Goal: Information Seeking & Learning: Learn about a topic

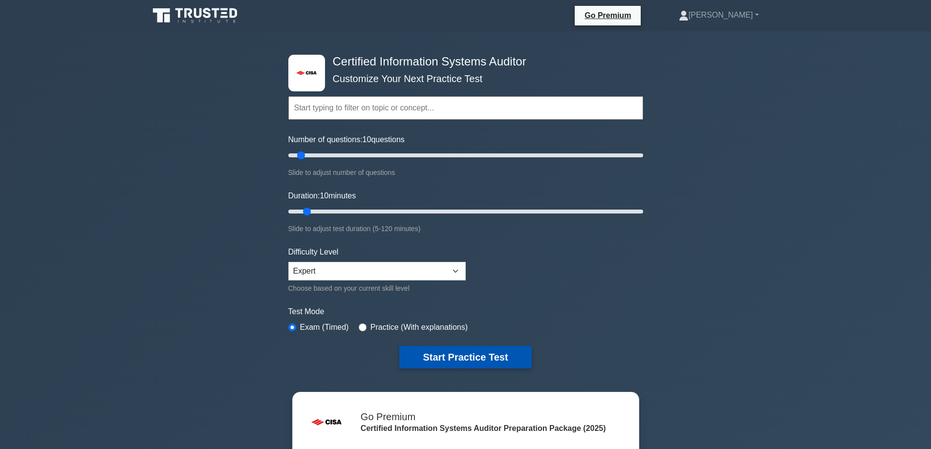
click at [420, 353] on button "Start Practice Test" at bounding box center [465, 357] width 132 height 22
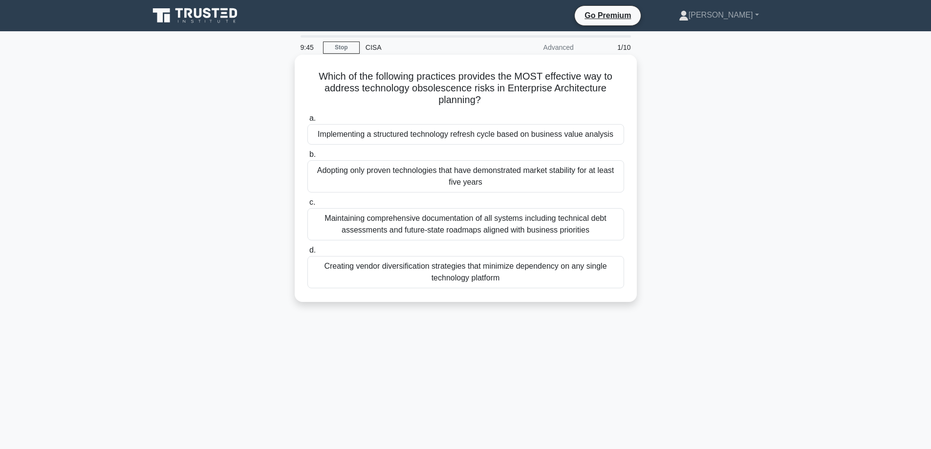
click at [408, 222] on div "Maintaining comprehensive documentation of all systems including technical debt…" at bounding box center [465, 224] width 317 height 32
click at [307, 206] on input "c. Maintaining comprehensive documentation of all systems including technical d…" at bounding box center [307, 202] width 0 height 6
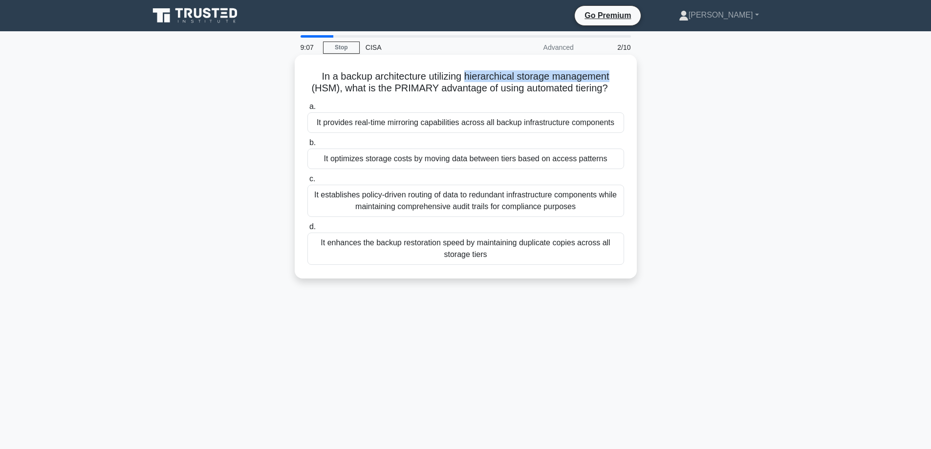
drag, startPoint x: 466, startPoint y: 76, endPoint x: 615, endPoint y: 81, distance: 149.6
click at [615, 81] on h5 "In a backup architecture utilizing hierarchical storage management (HSM), what …" at bounding box center [465, 82] width 319 height 24
click at [476, 198] on div "It establishes policy-driven routing of data to redundant infrastructure compon…" at bounding box center [465, 201] width 317 height 32
click at [307, 182] on input "c. It establishes policy-driven routing of data to redundant infrastructure com…" at bounding box center [307, 179] width 0 height 6
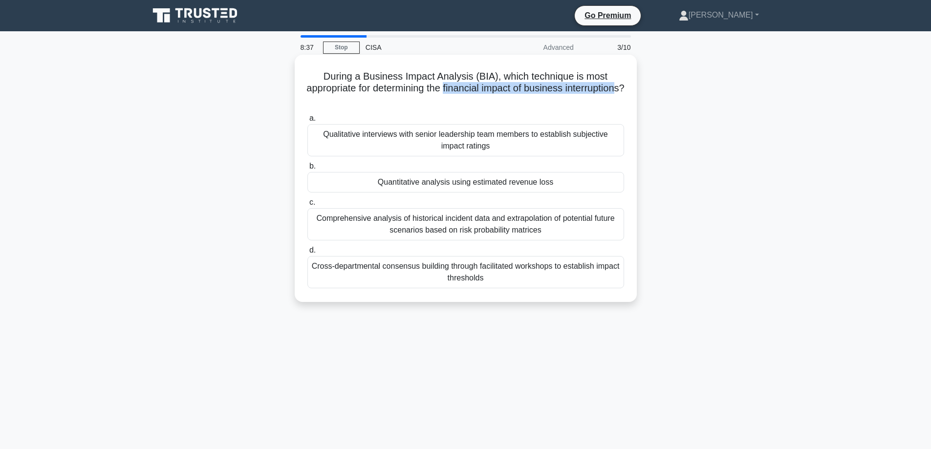
drag, startPoint x: 477, startPoint y: 87, endPoint x: 482, endPoint y: 101, distance: 14.5
click at [482, 101] on h5 "During a Business Impact Analysis (BIA), which technique is most appropriate fo…" at bounding box center [465, 88] width 319 height 36
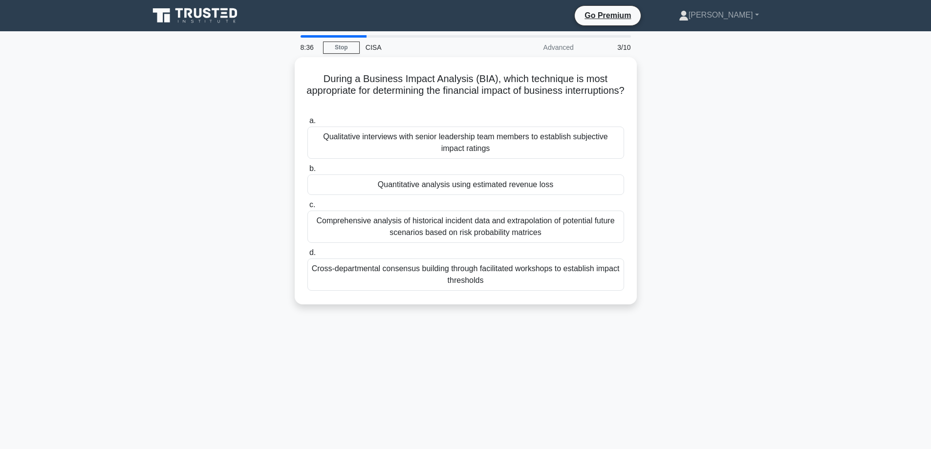
click at [204, 140] on div "During a Business Impact Analysis (BIA), which technique is most appropriate fo…" at bounding box center [465, 186] width 645 height 259
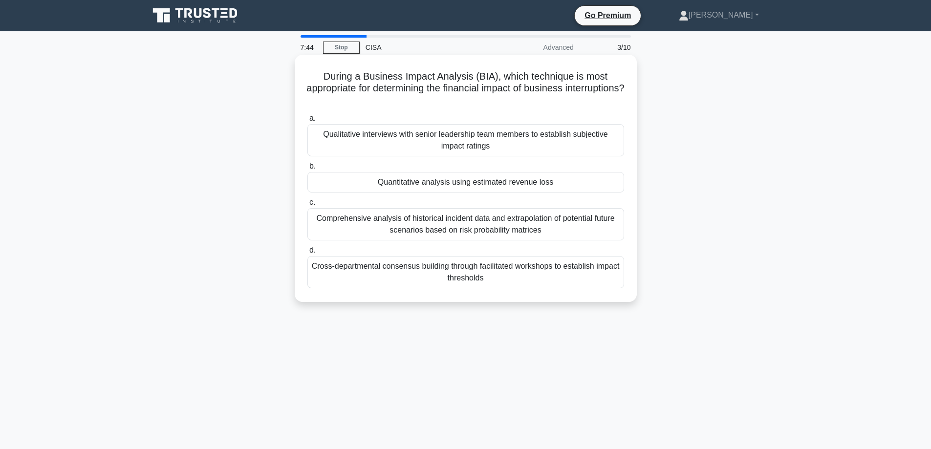
drag, startPoint x: 306, startPoint y: 218, endPoint x: 300, endPoint y: 223, distance: 7.7
click at [301, 223] on div "During a Business Impact Analysis (BIA), which technique is most appropriate fo…" at bounding box center [466, 178] width 334 height 239
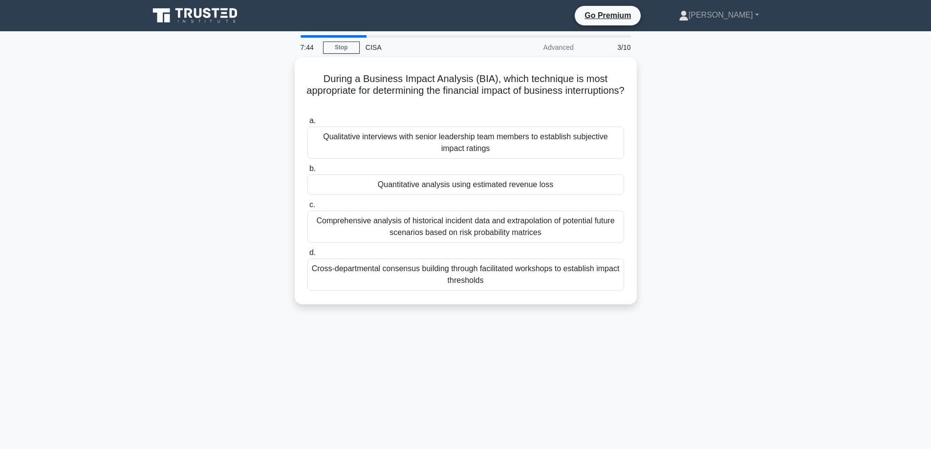
click at [256, 221] on div "During a Business Impact Analysis (BIA), which technique is most appropriate fo…" at bounding box center [465, 186] width 645 height 259
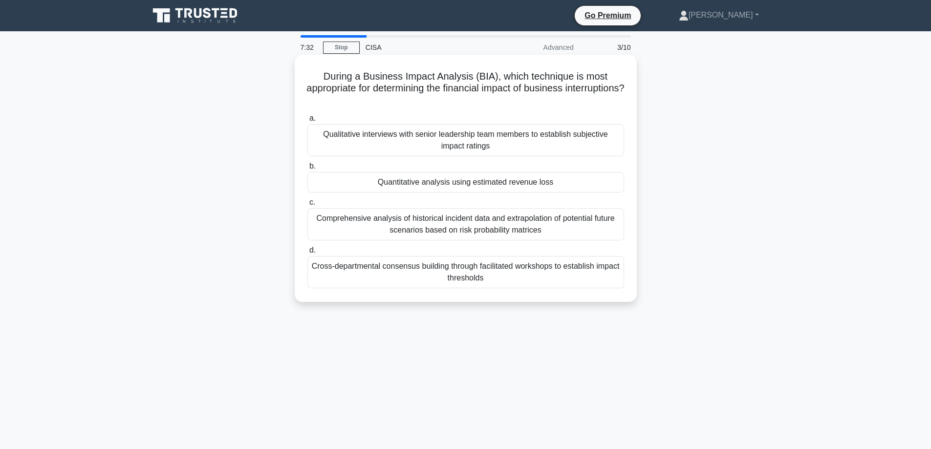
click at [345, 219] on div "Comprehensive analysis of historical incident data and extrapolation of potenti…" at bounding box center [465, 224] width 317 height 32
click at [307, 206] on input "c. Comprehensive analysis of historical incident data and extrapolation of pote…" at bounding box center [307, 202] width 0 height 6
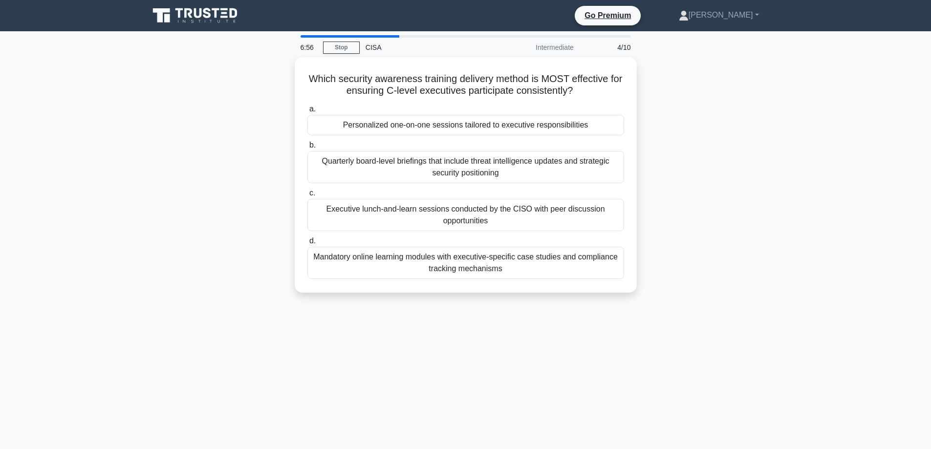
drag, startPoint x: 409, startPoint y: 258, endPoint x: 387, endPoint y: 322, distance: 67.4
click at [387, 322] on div "6:56 Stop CISA Intermediate 4/10 Which security awareness training delivery met…" at bounding box center [465, 279] width 645 height 489
click at [387, 322] on div "6:55 Stop CISA Intermediate 4/10 Which security awareness training delivery met…" at bounding box center [465, 279] width 645 height 489
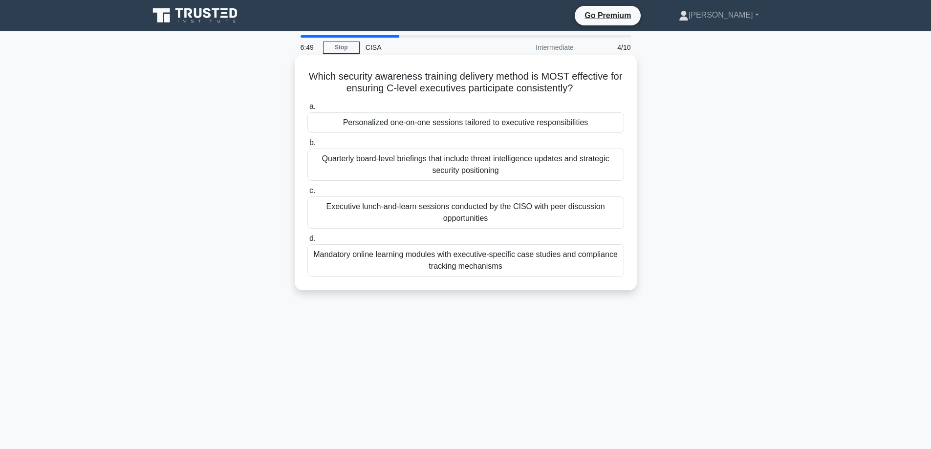
click at [412, 262] on div "Mandatory online learning modules with executive-specific case studies and comp…" at bounding box center [465, 260] width 317 height 32
click at [307, 242] on input "d. Mandatory online learning modules with executive-specific case studies and c…" at bounding box center [307, 239] width 0 height 6
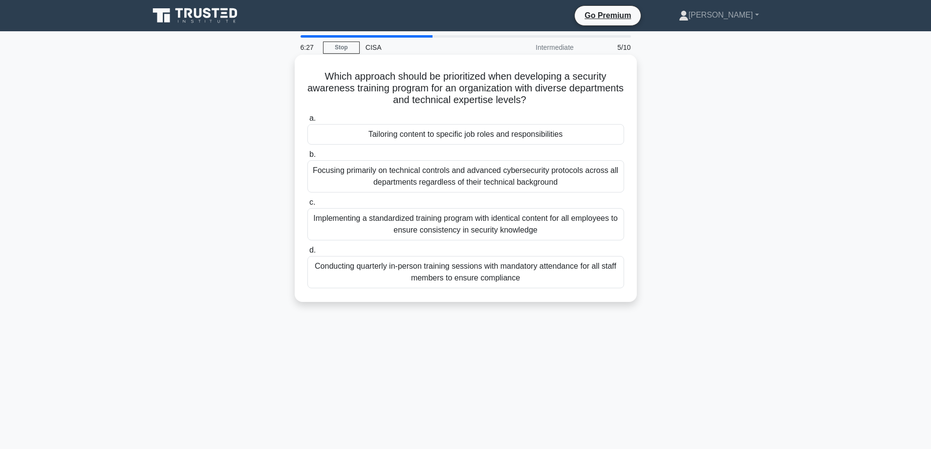
click at [327, 136] on div "Tailoring content to specific job roles and responsibilities" at bounding box center [465, 134] width 317 height 21
click at [307, 122] on input "a. Tailoring content to specific job roles and responsibilities" at bounding box center [307, 118] width 0 height 6
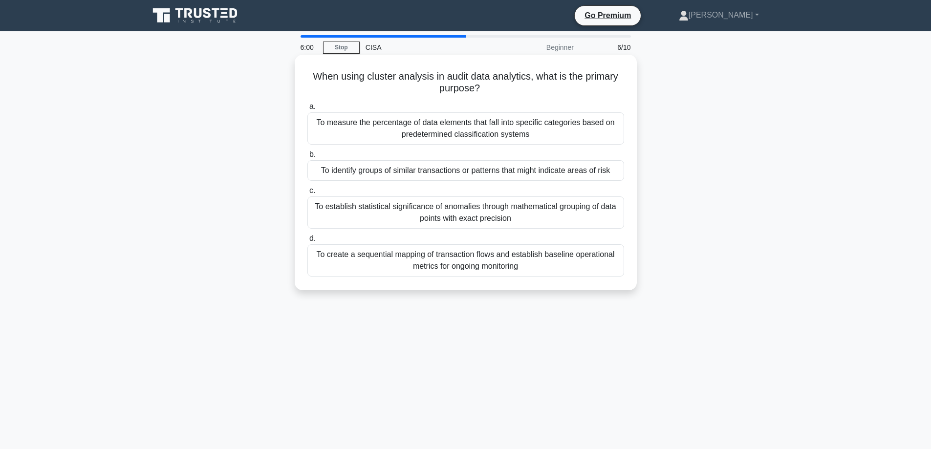
click at [334, 171] on div "To identify groups of similar transactions or patterns that might indicate area…" at bounding box center [465, 170] width 317 height 21
click at [307, 158] on input "b. To identify groups of similar transactions or patterns that might indicate a…" at bounding box center [307, 155] width 0 height 6
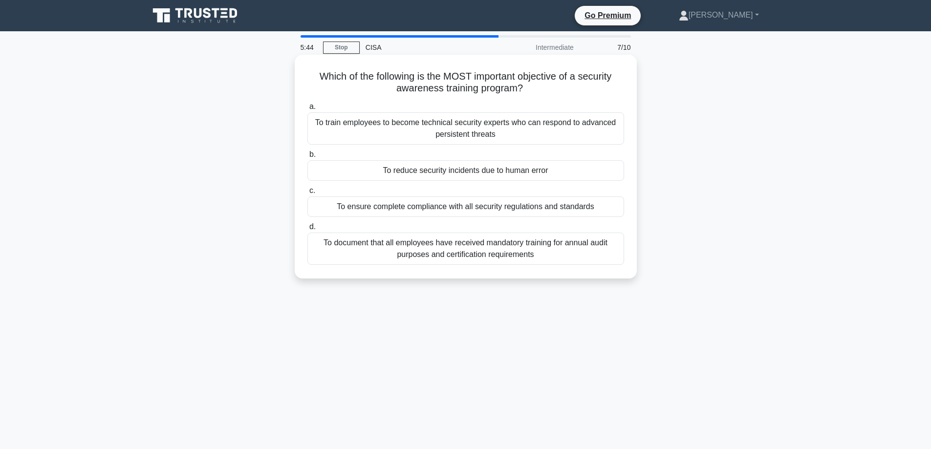
click at [335, 172] on div "To reduce security incidents due to human error" at bounding box center [465, 170] width 317 height 21
click at [307, 158] on input "b. To reduce security incidents due to human error" at bounding box center [307, 155] width 0 height 6
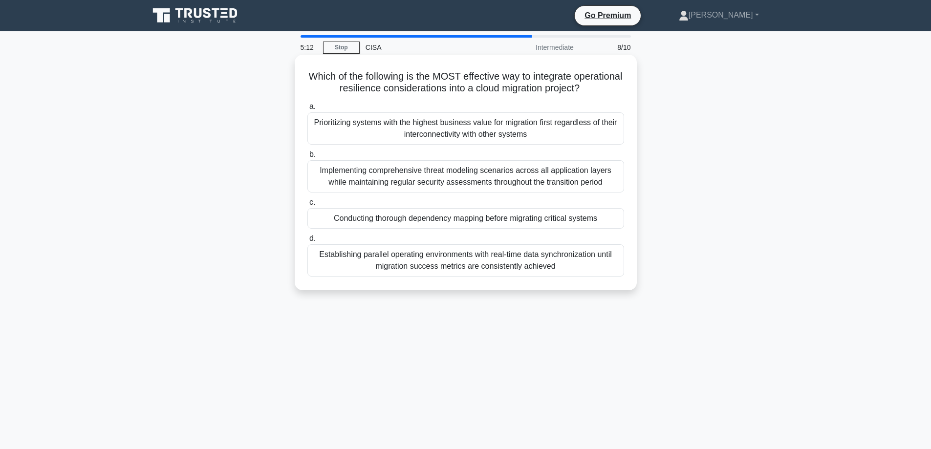
click at [326, 218] on div "Conducting thorough dependency mapping before migrating critical systems" at bounding box center [465, 218] width 317 height 21
click at [307, 206] on input "c. Conducting thorough dependency mapping before migrating critical systems" at bounding box center [307, 202] width 0 height 6
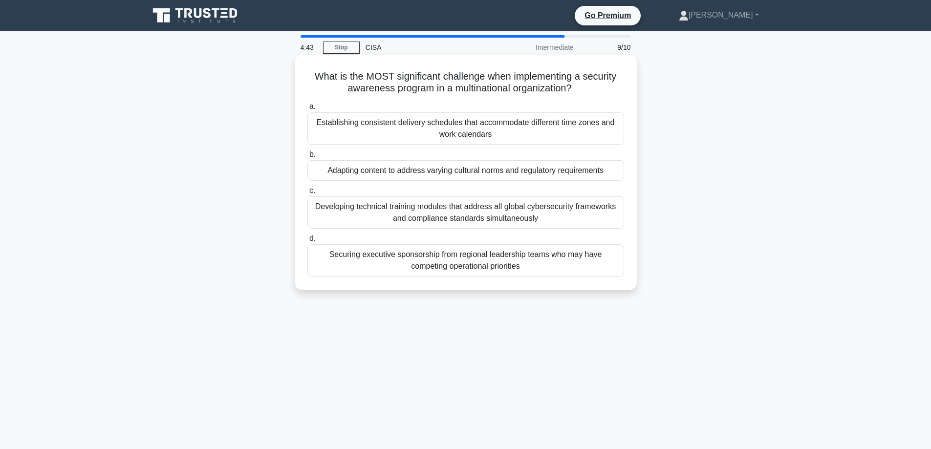
click at [387, 265] on div "Securing executive sponsorship from regional leadership teams who may have comp…" at bounding box center [465, 260] width 317 height 32
click at [307, 242] on input "d. Securing executive sponsorship from regional leadership teams who may have c…" at bounding box center [307, 239] width 0 height 6
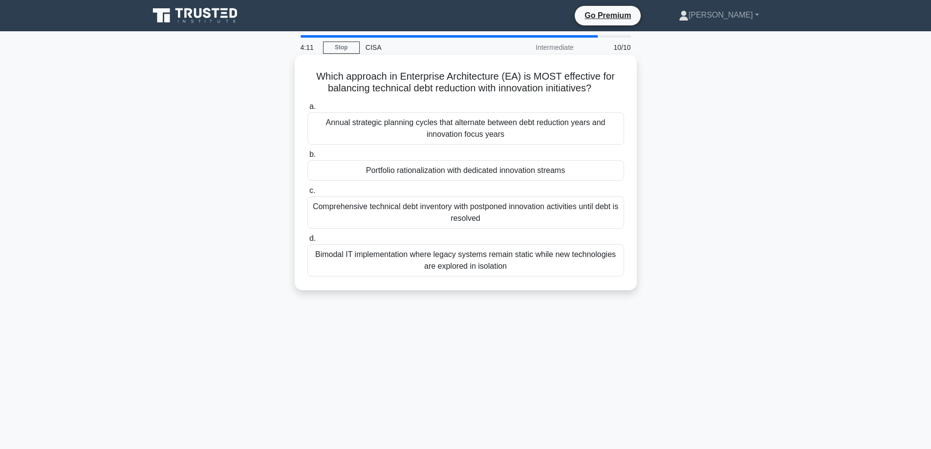
click at [353, 169] on div "Portfolio rationalization with dedicated innovation streams" at bounding box center [465, 170] width 317 height 21
click at [307, 158] on input "b. Portfolio rationalization with dedicated innovation streams" at bounding box center [307, 155] width 0 height 6
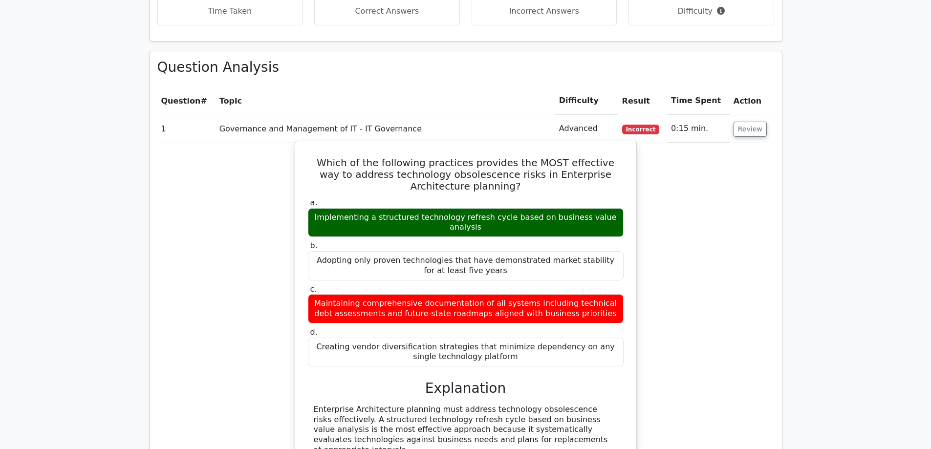
scroll to position [586, 0]
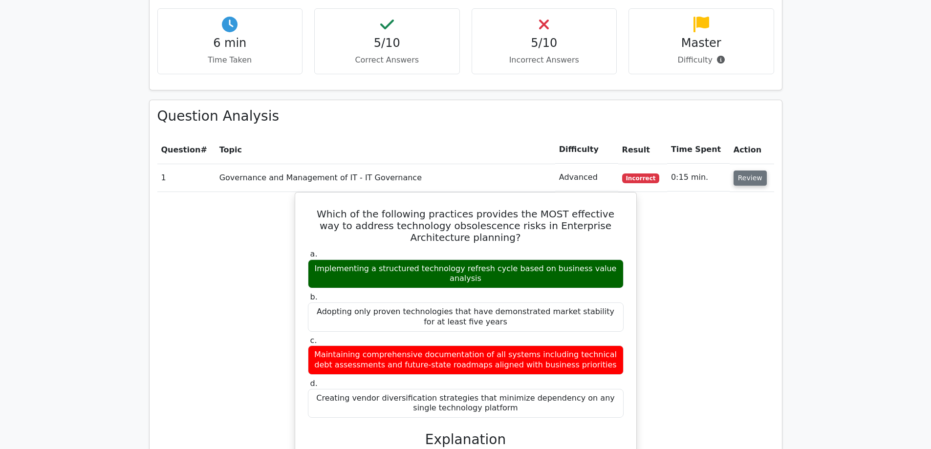
click at [738, 171] on button "Review" at bounding box center [750, 178] width 33 height 15
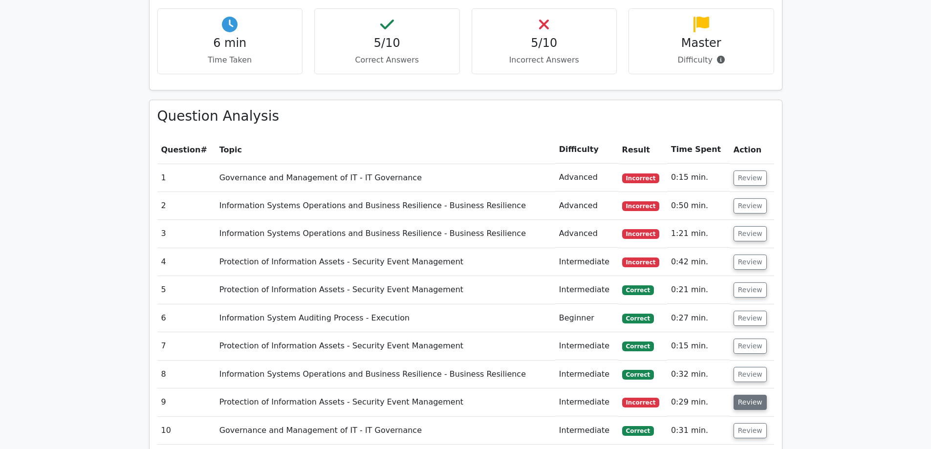
click at [745, 395] on button "Review" at bounding box center [750, 402] width 33 height 15
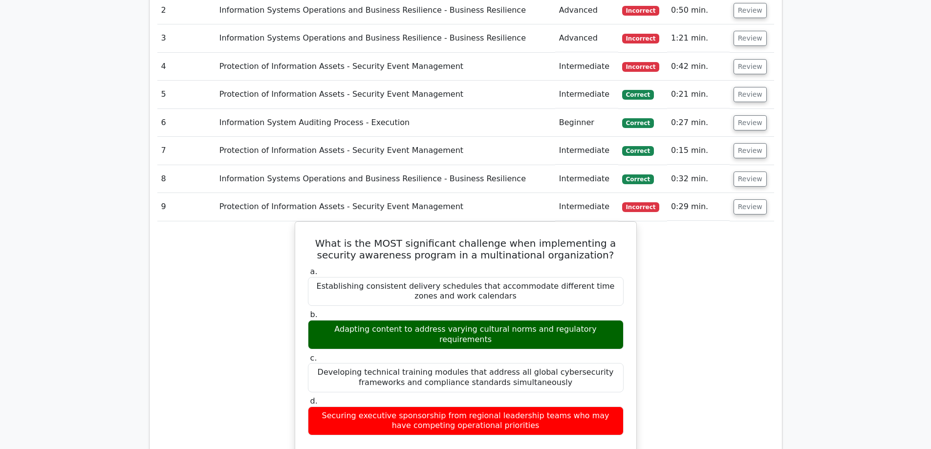
scroll to position [831, 0]
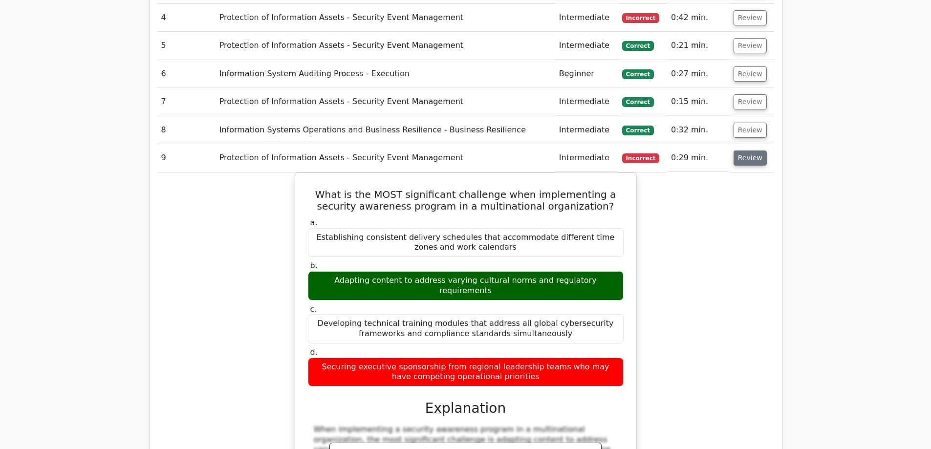
drag, startPoint x: 743, startPoint y: 115, endPoint x: 743, endPoint y: 124, distance: 8.8
click at [743, 144] on td "Review" at bounding box center [752, 158] width 44 height 28
click at [743, 151] on button "Review" at bounding box center [750, 158] width 33 height 15
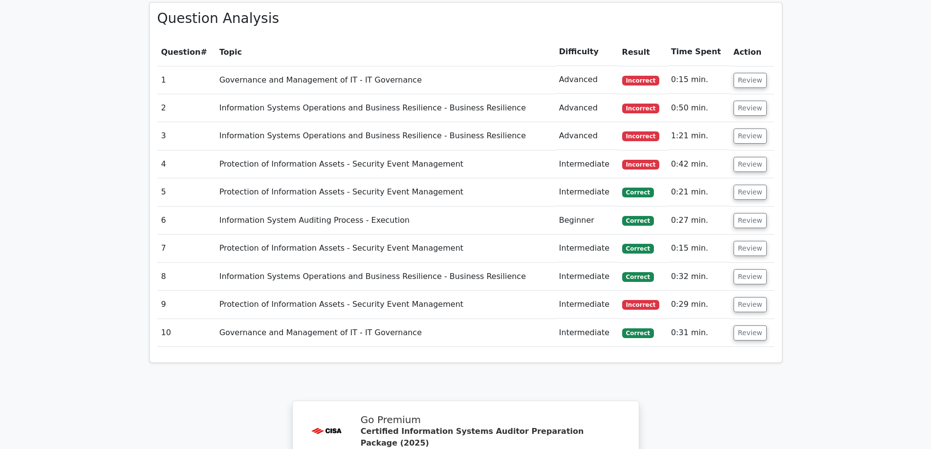
scroll to position [635, 0]
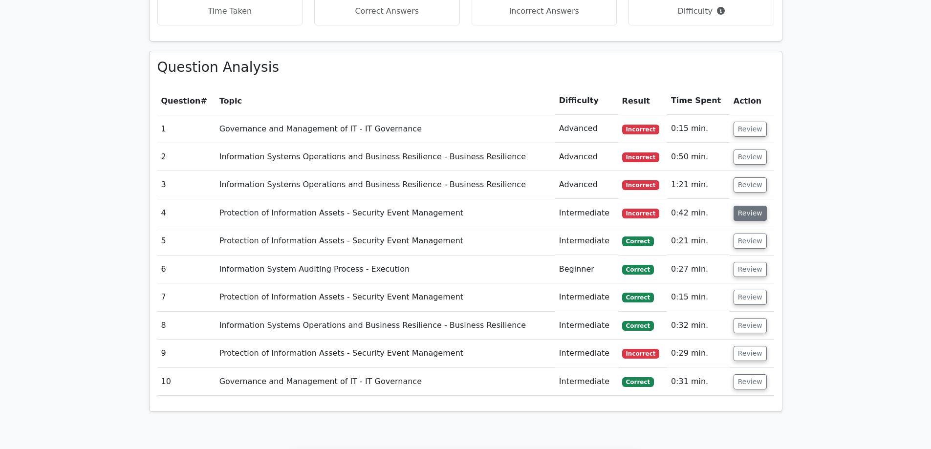
click at [744, 206] on button "Review" at bounding box center [750, 213] width 33 height 15
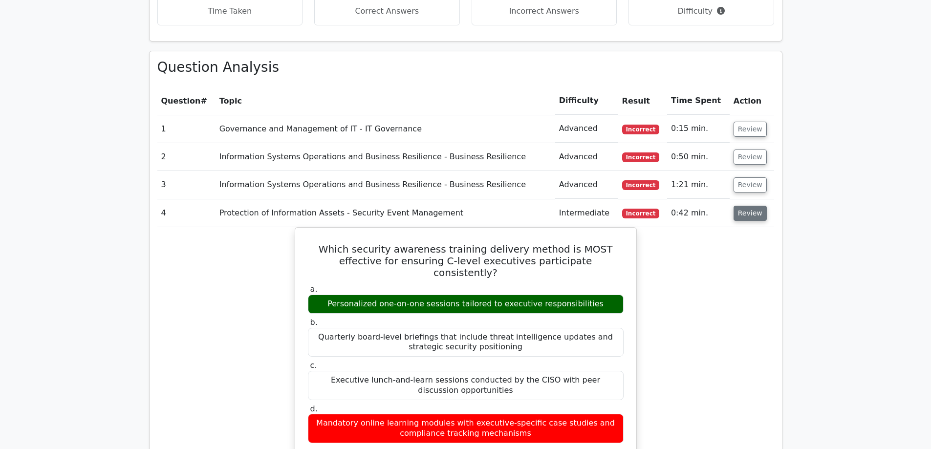
click at [752, 206] on button "Review" at bounding box center [750, 213] width 33 height 15
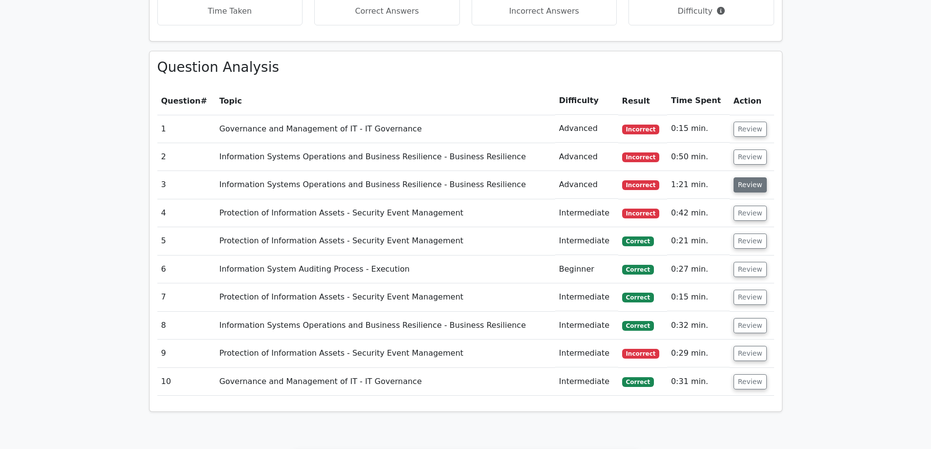
click at [749, 177] on button "Review" at bounding box center [750, 184] width 33 height 15
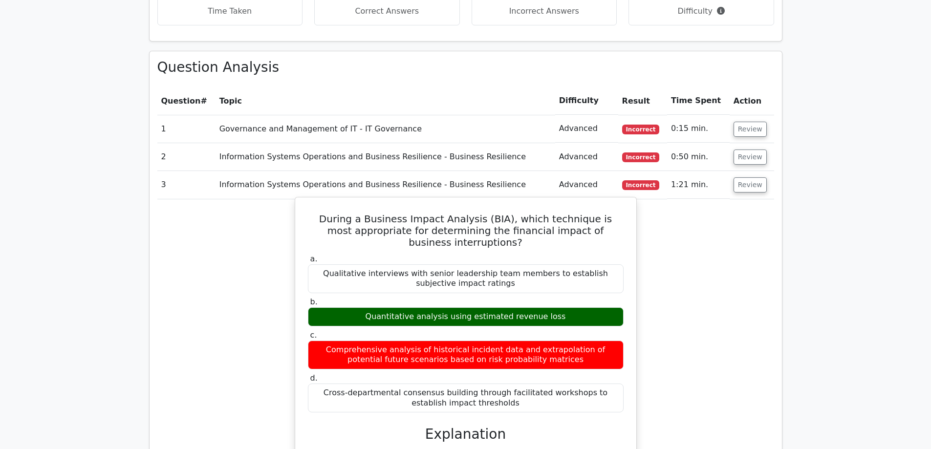
drag, startPoint x: 358, startPoint y: 278, endPoint x: 577, endPoint y: 284, distance: 219.5
click at [577, 307] on div "Quantitative analysis using estimated revenue loss" at bounding box center [466, 316] width 316 height 19
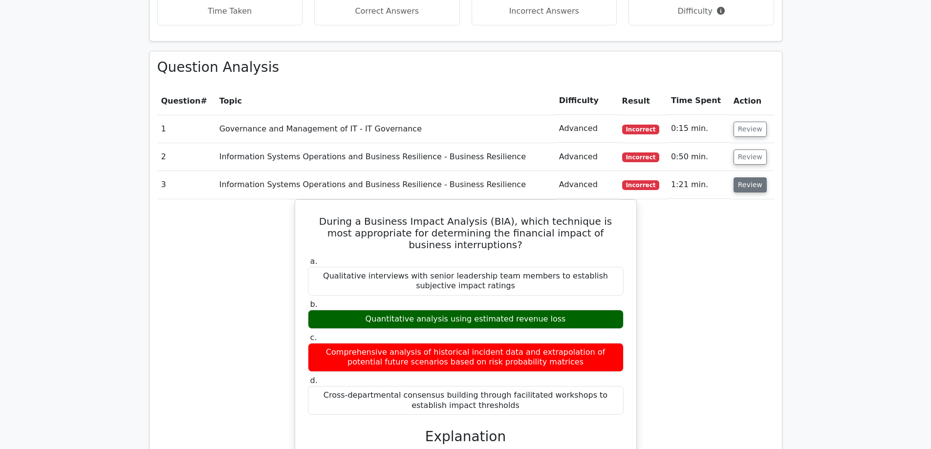
click at [734, 177] on button "Review" at bounding box center [750, 184] width 33 height 15
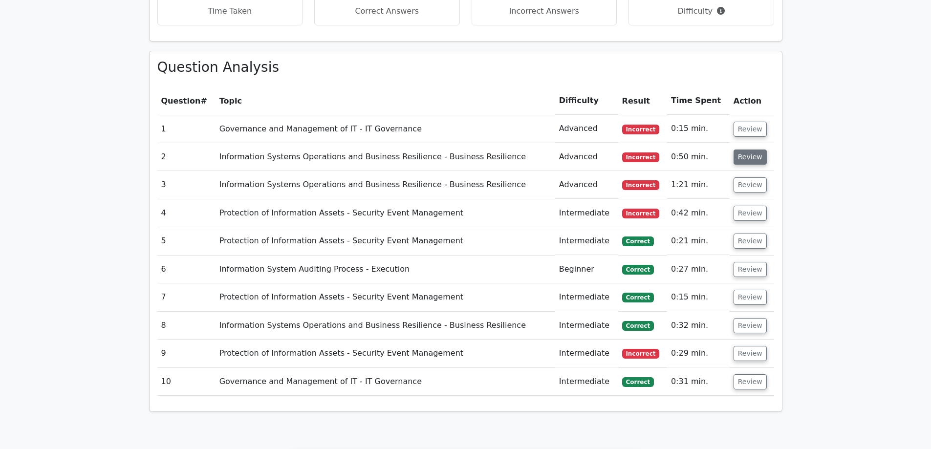
click at [747, 150] on button "Review" at bounding box center [750, 157] width 33 height 15
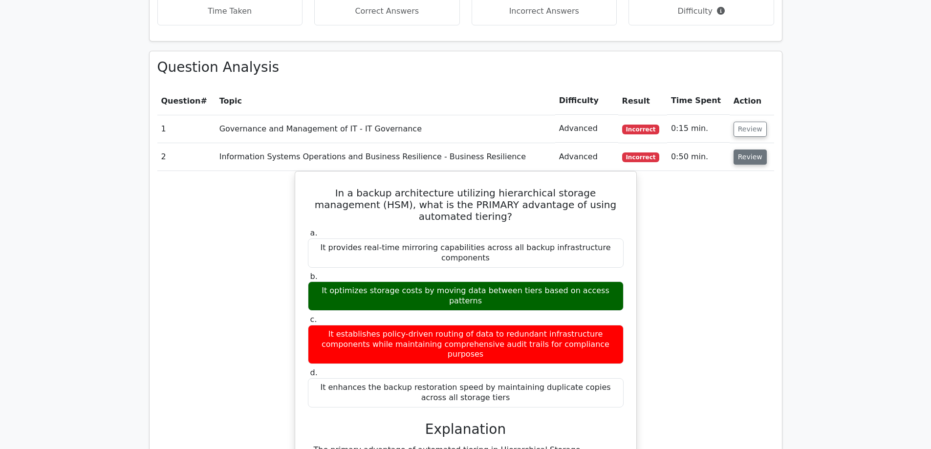
click at [750, 150] on button "Review" at bounding box center [750, 157] width 33 height 15
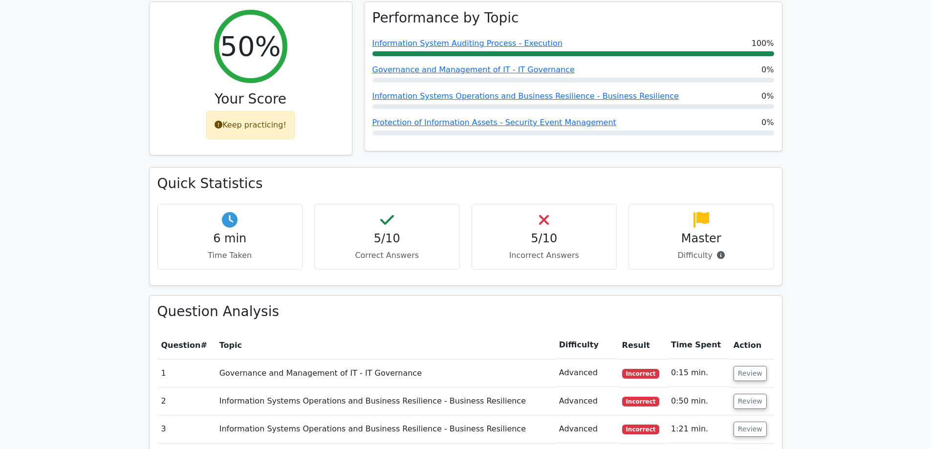
scroll to position [342, 0]
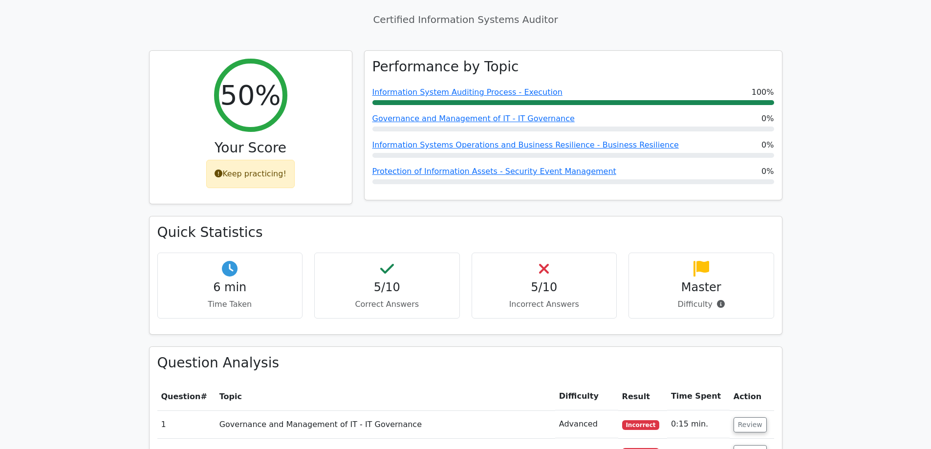
click at [909, 285] on main ".st0{fill:#E31818;} Go Premium Certified Information Systems Auditor Preparatio…" at bounding box center [465, 374] width 931 height 1370
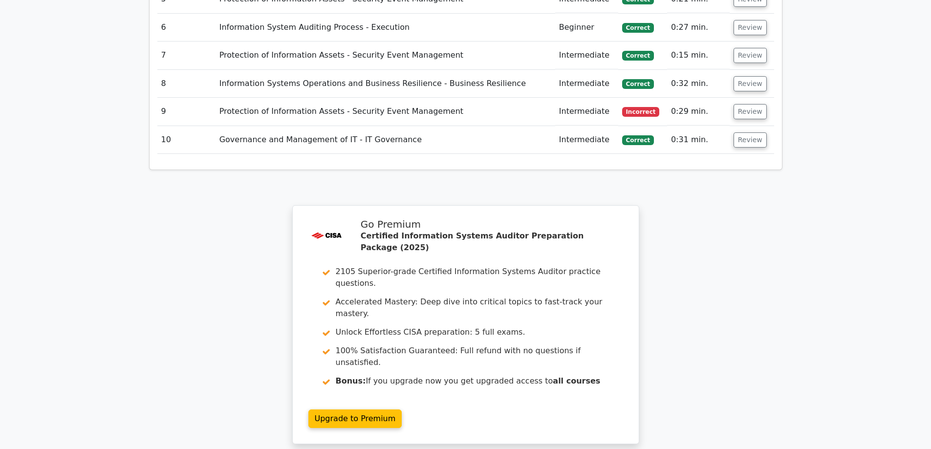
scroll to position [929, 0]
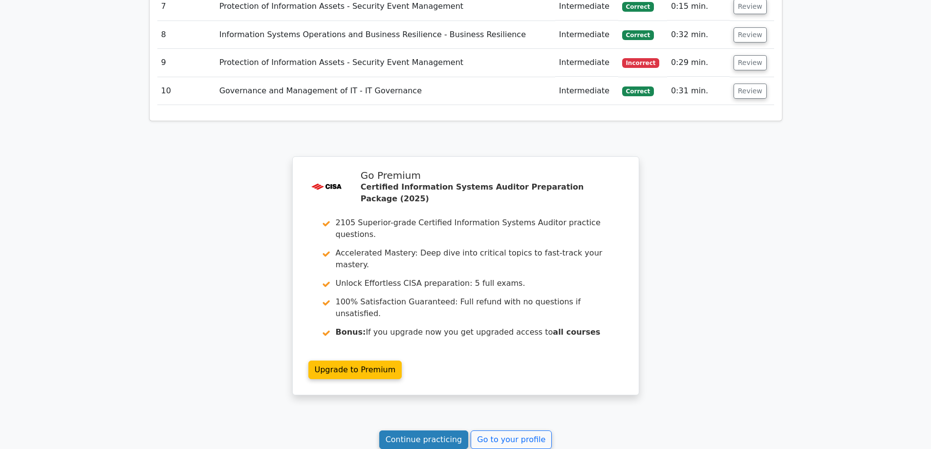
click at [426, 431] on link "Continue practicing" at bounding box center [423, 440] width 89 height 19
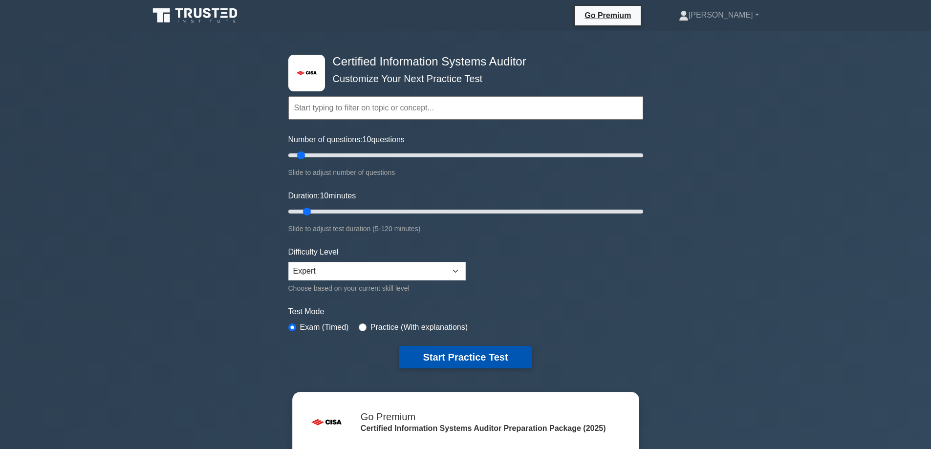
click at [455, 350] on button "Start Practice Test" at bounding box center [465, 357] width 132 height 22
